Goal: Task Accomplishment & Management: Complete application form

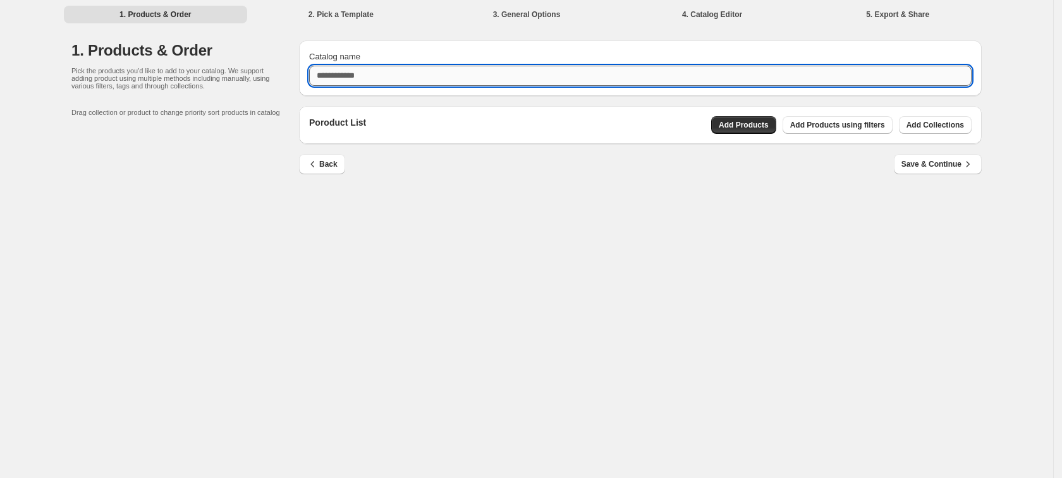
click at [536, 74] on input "Catalog name" at bounding box center [640, 76] width 662 height 20
type input "*********"
click at [752, 119] on button "Add Products" at bounding box center [743, 125] width 65 height 18
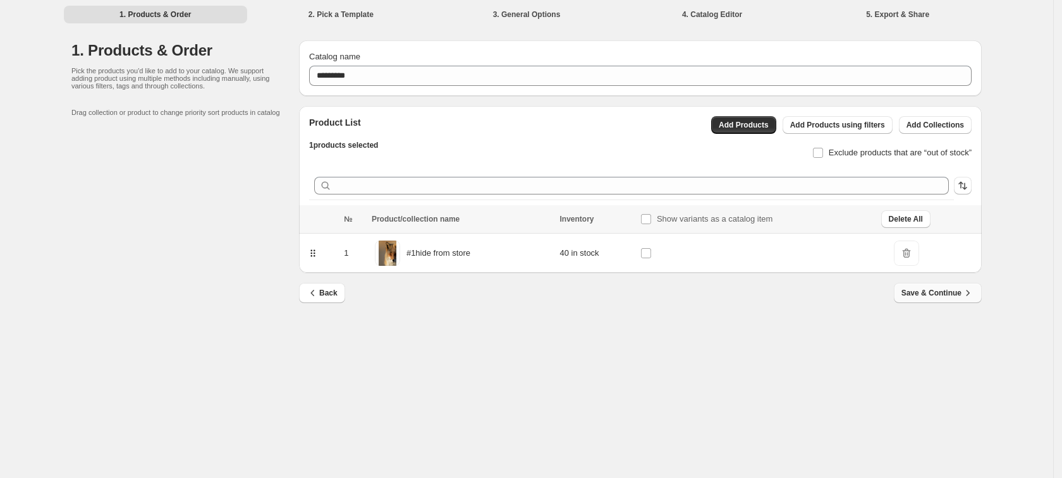
click at [957, 295] on span "Save & Continue" at bounding box center [937, 293] width 73 height 13
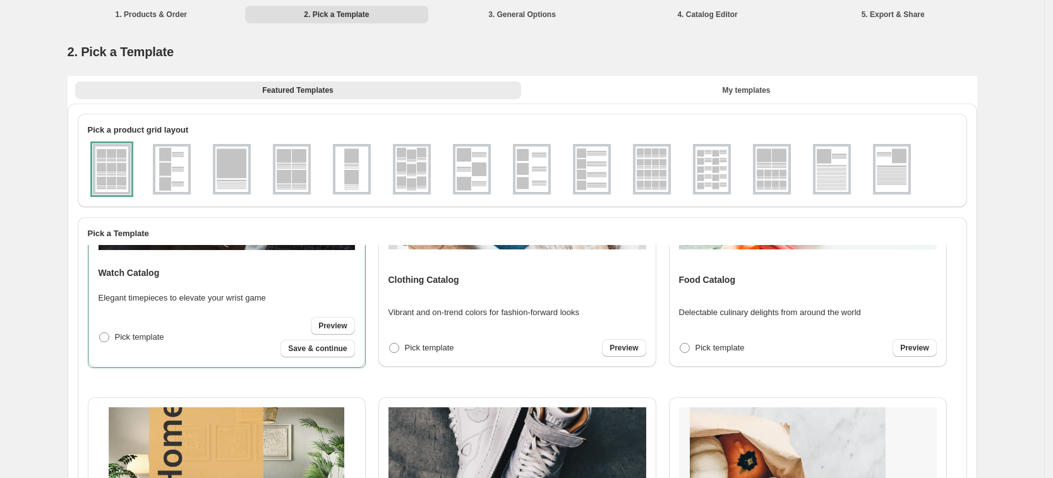
scroll to position [79, 0]
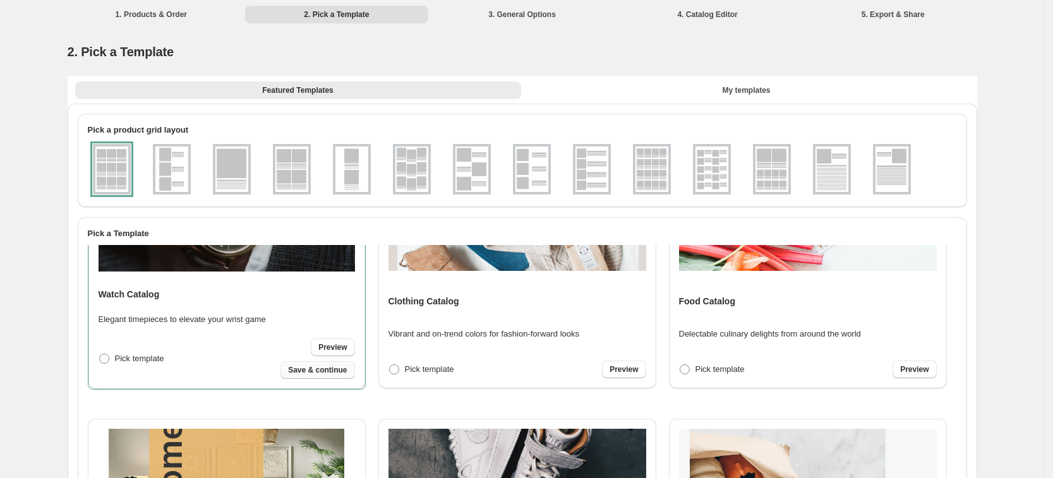
click at [330, 367] on span "Save & continue" at bounding box center [317, 370] width 59 height 10
select select "**********"
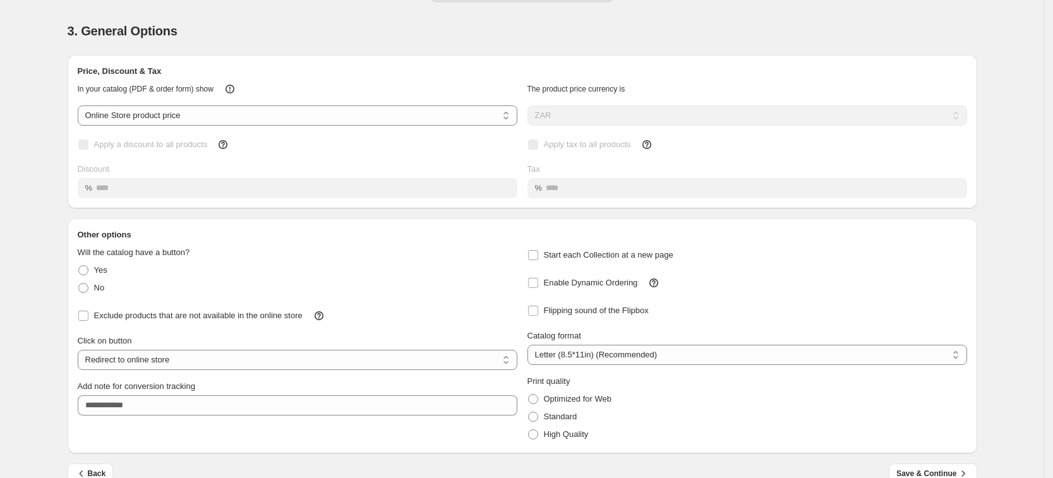
scroll to position [43, 0]
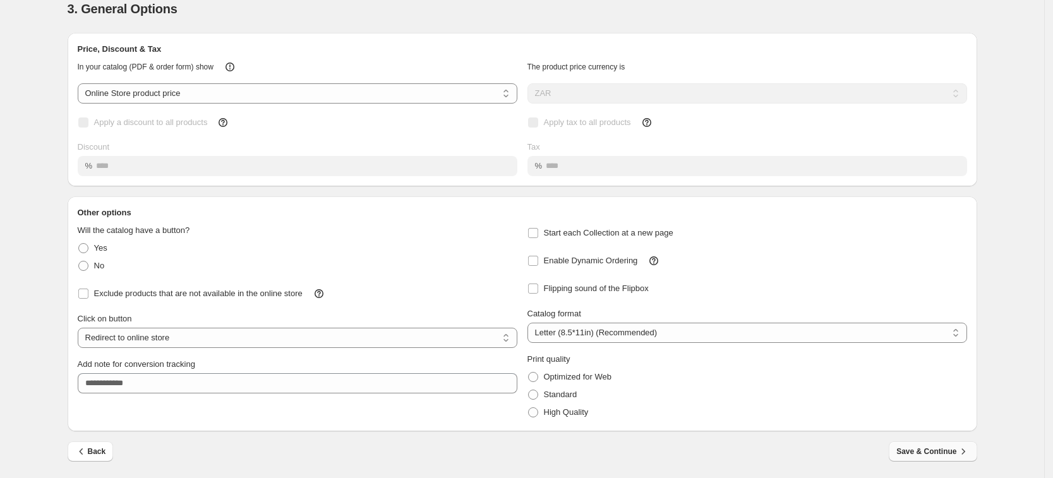
click at [914, 443] on button "Save & Continue" at bounding box center [933, 452] width 88 height 20
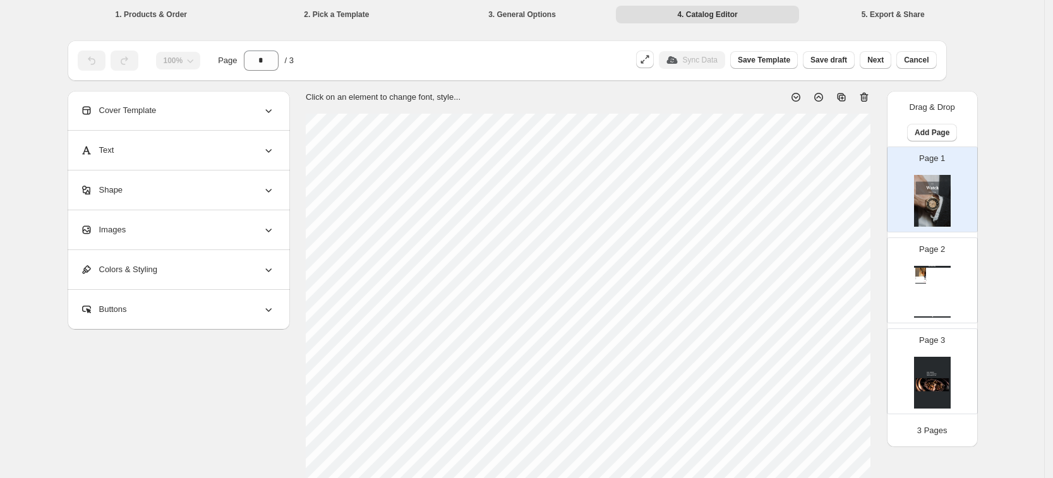
click at [932, 291] on div "Watch Catalog #1hide from store Stock Quantity: 40 SKU: null Weight: 0 Tags: Br…" at bounding box center [932, 292] width 37 height 52
type input "*"
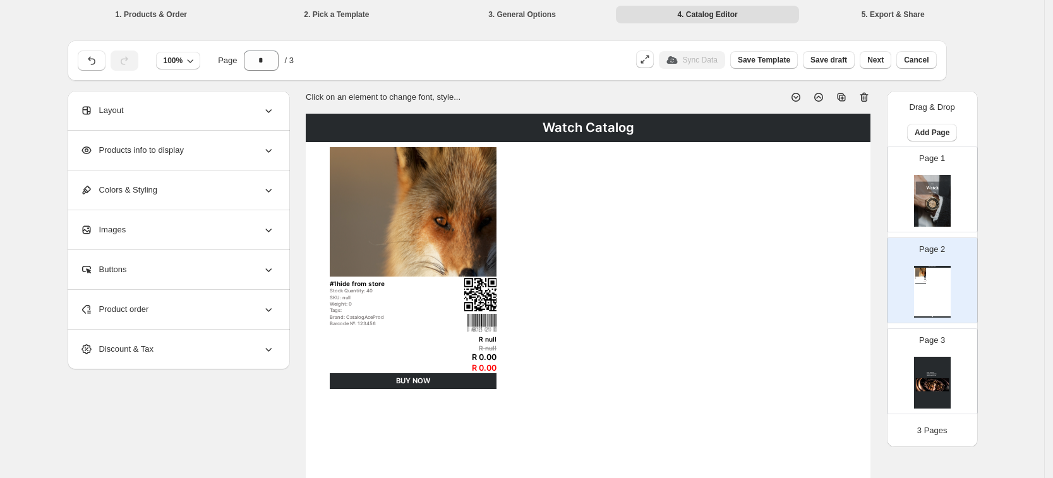
click at [222, 140] on div "Products info to display" at bounding box center [177, 150] width 195 height 39
